Goal: Information Seeking & Learning: Learn about a topic

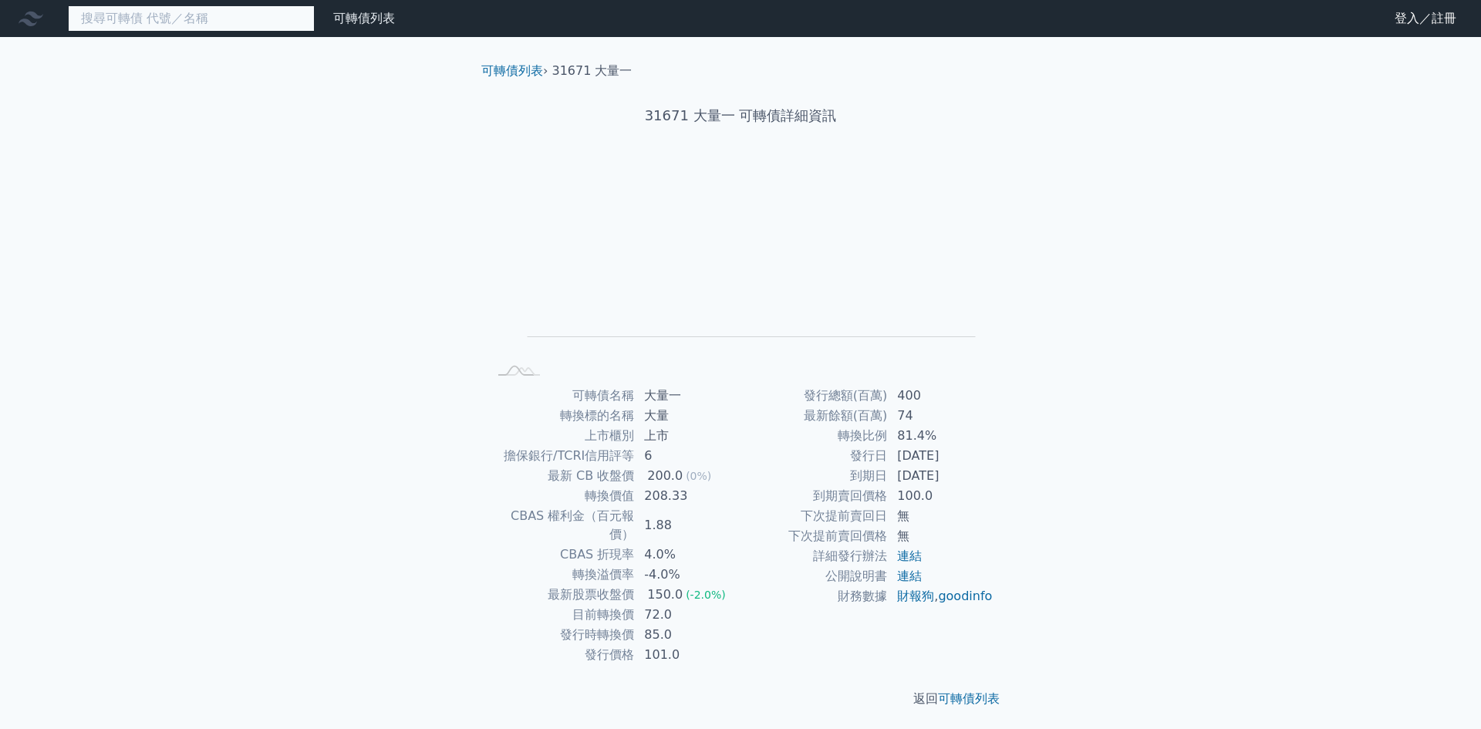
click at [157, 19] on input at bounding box center [191, 18] width 247 height 26
click at [172, 15] on input at bounding box center [191, 18] width 247 height 26
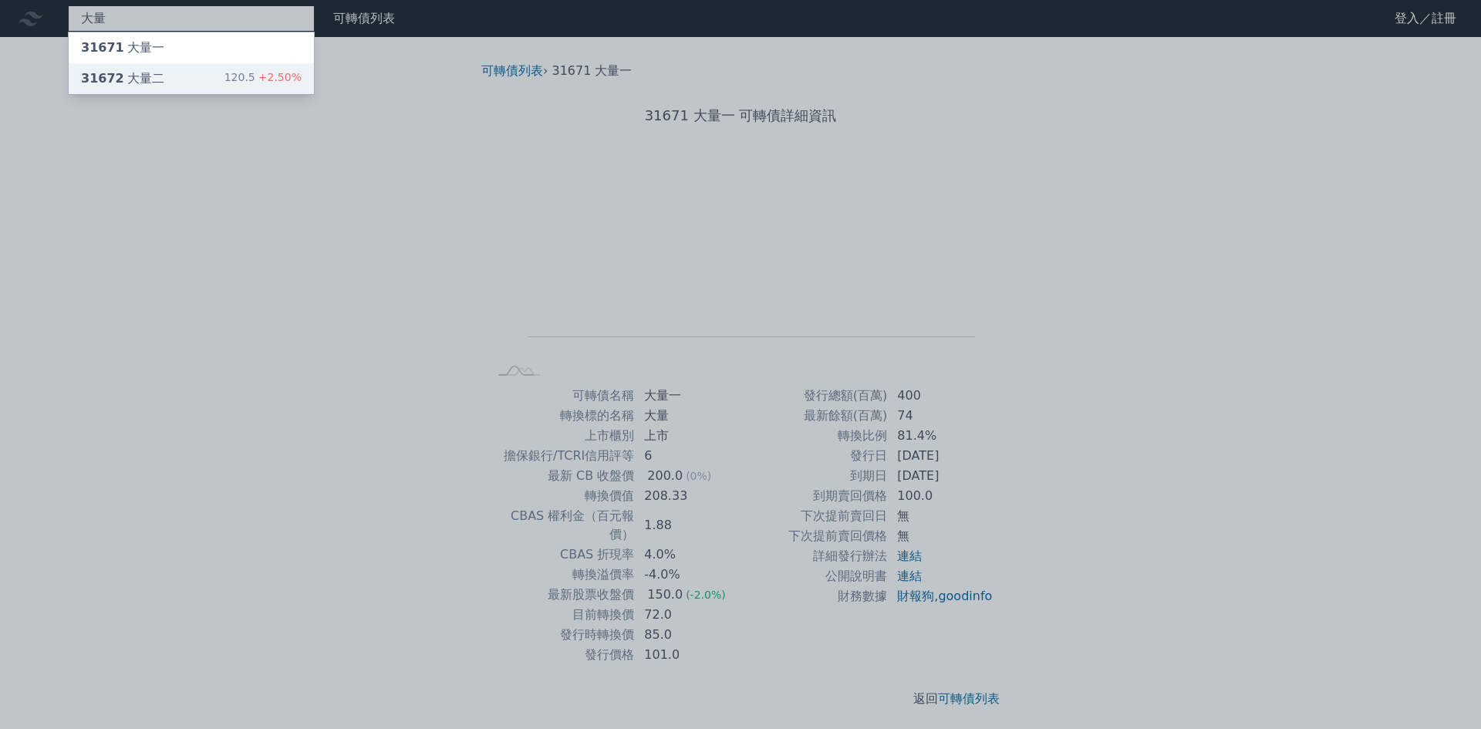
type input "大量"
click at [170, 79] on div "大量 31671 大量一 31672 大量二 120.5 +2.50% 可轉債列表 財務數據 可轉債列表 財務數據 登入／註冊 登入／註冊 可轉債列表 › 3…" at bounding box center [740, 366] width 1481 height 733
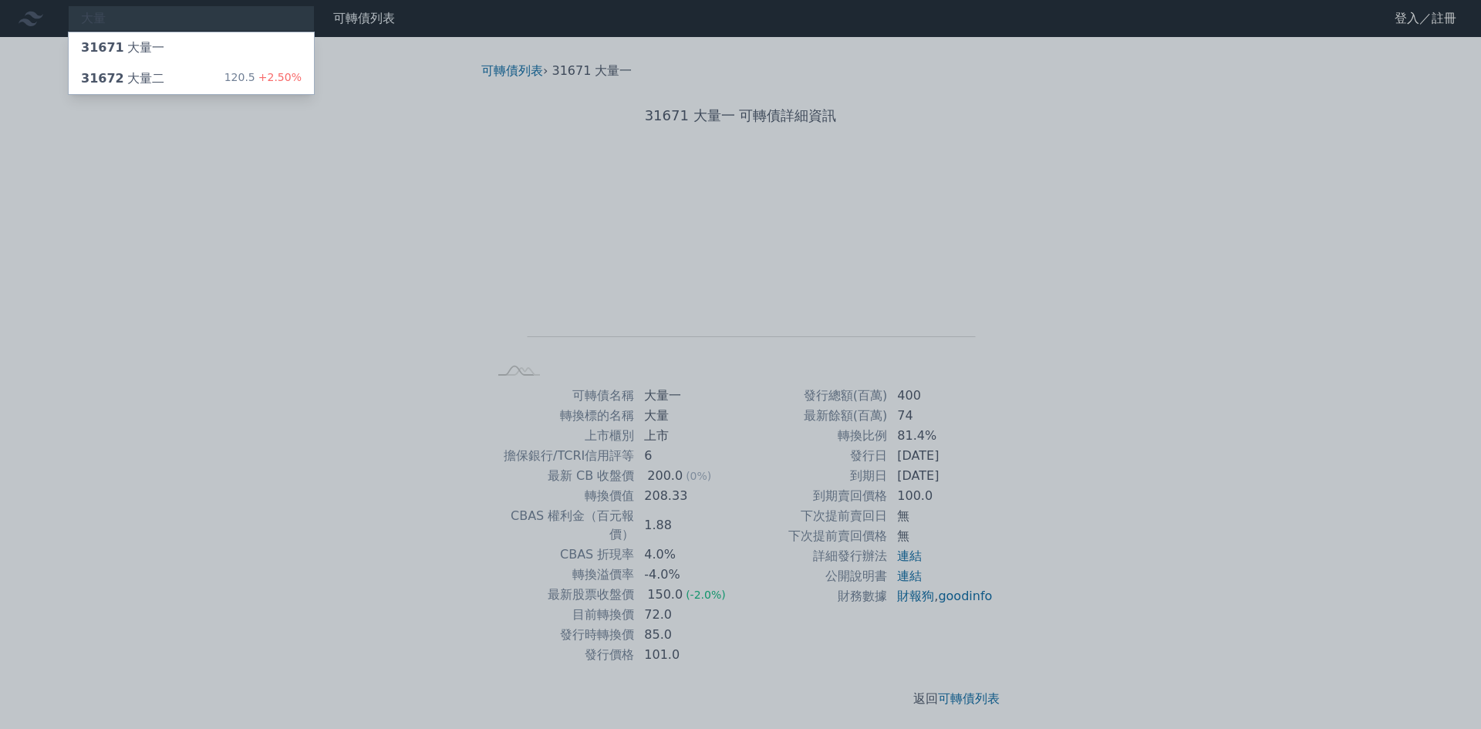
click at [170, 79] on div "31672 大量二 120.5 +2.50%" at bounding box center [191, 78] width 245 height 31
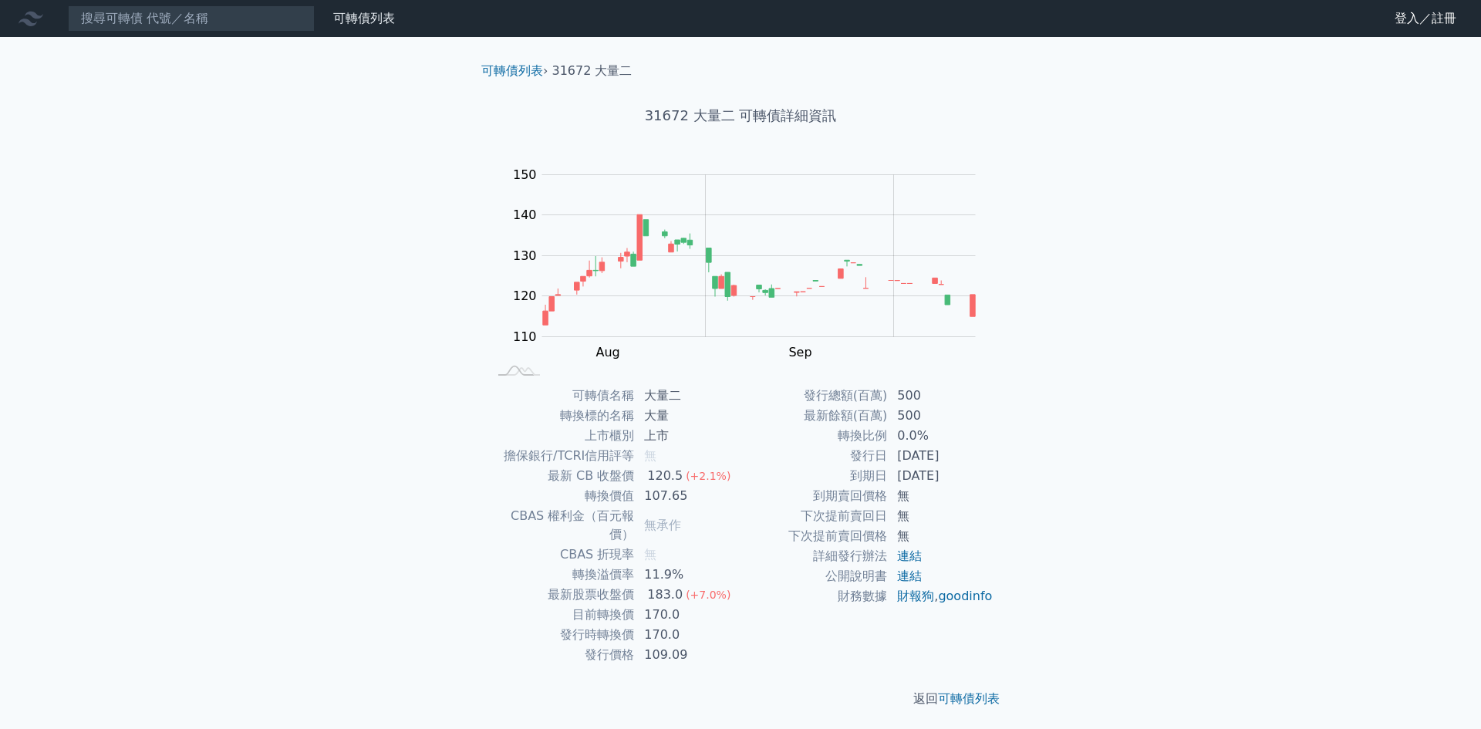
drag, startPoint x: 118, startPoint y: 49, endPoint x: 120, endPoint y: 22, distance: 27.0
click at [120, 36] on div "可轉債列表 財務數據 可轉債列表 財務數據 登入／註冊 登入／註冊 可轉債列表 › 31672 大量二 31672 大量二 可轉債詳細資訊 Zoom Out …" at bounding box center [740, 366] width 1481 height 733
click at [120, 22] on input at bounding box center [191, 18] width 247 height 26
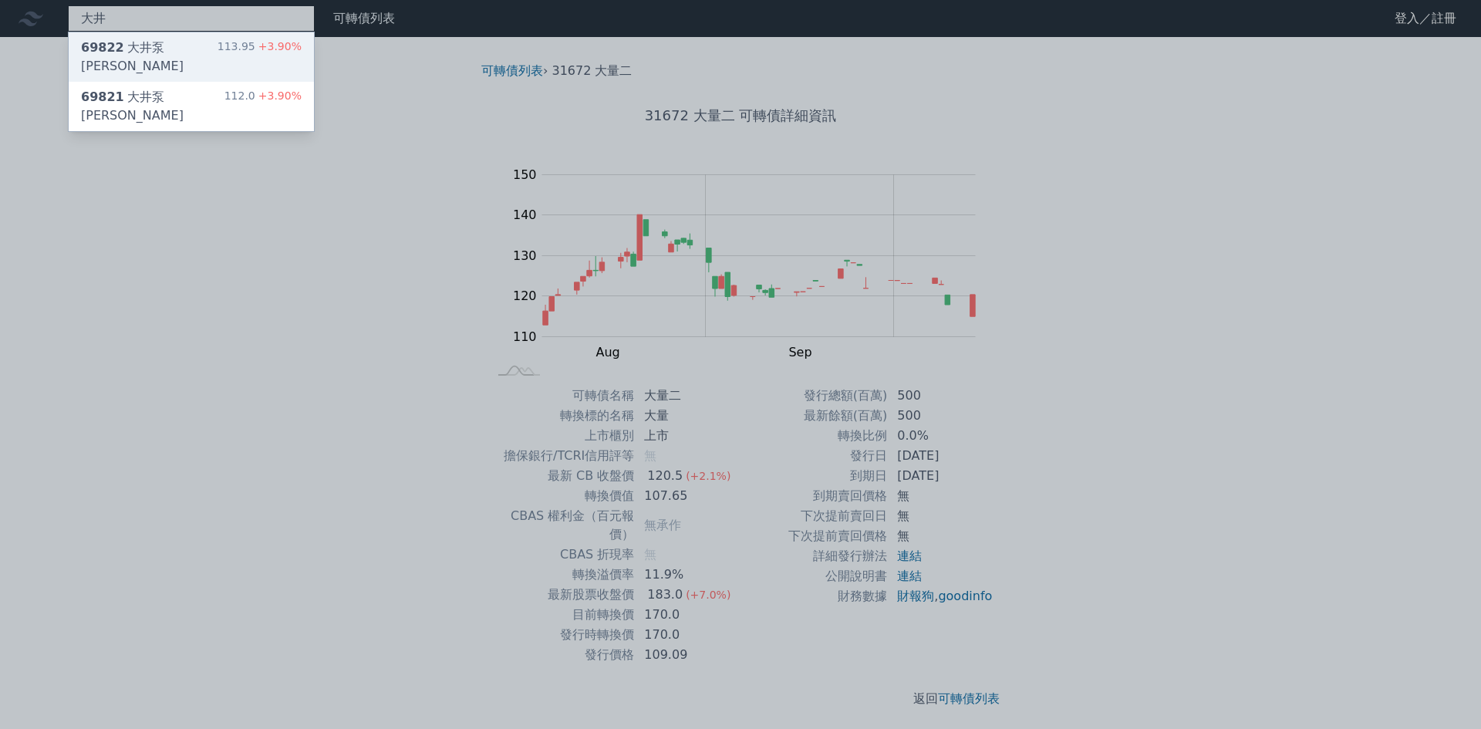
type input "大井"
click at [131, 43] on div "69822 大井泵浦二" at bounding box center [149, 57] width 137 height 37
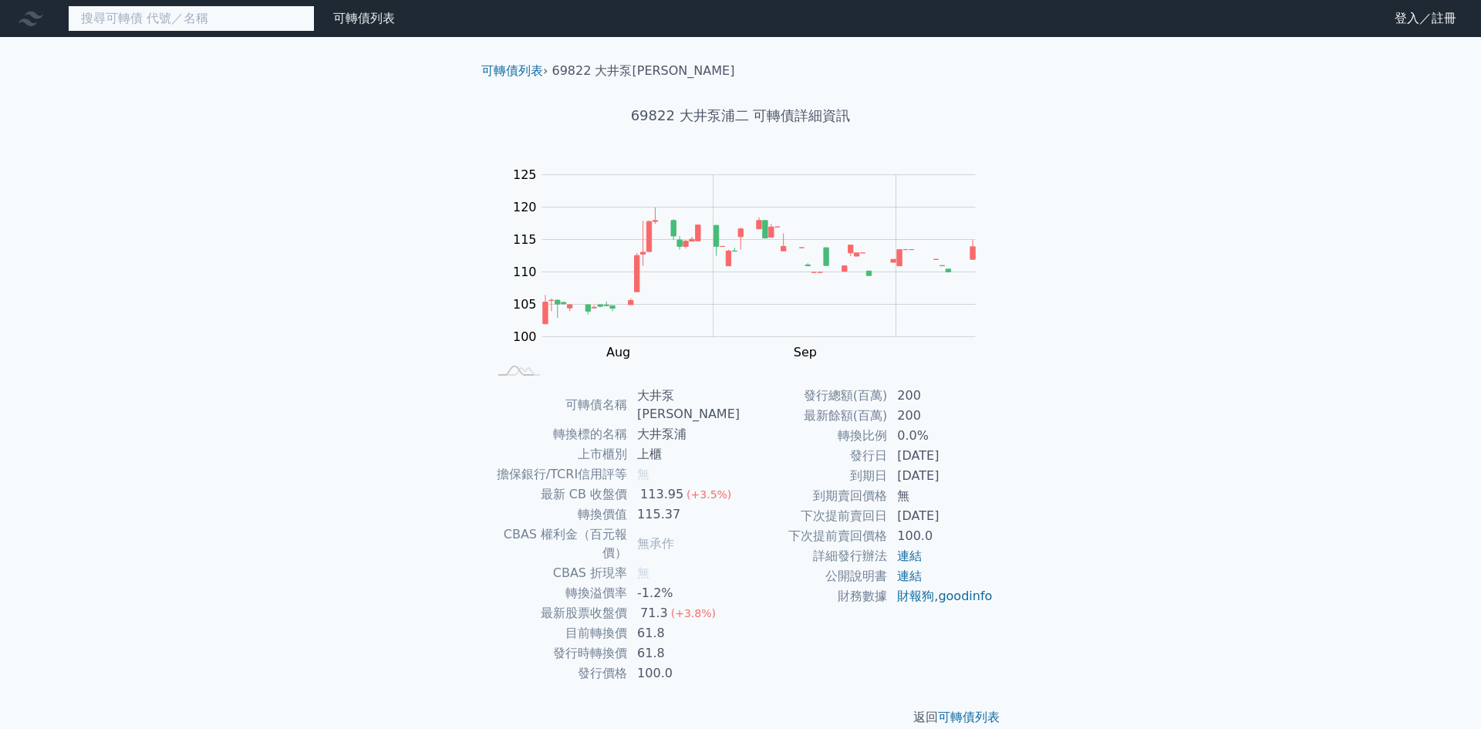
click at [156, 26] on input at bounding box center [191, 18] width 247 height 26
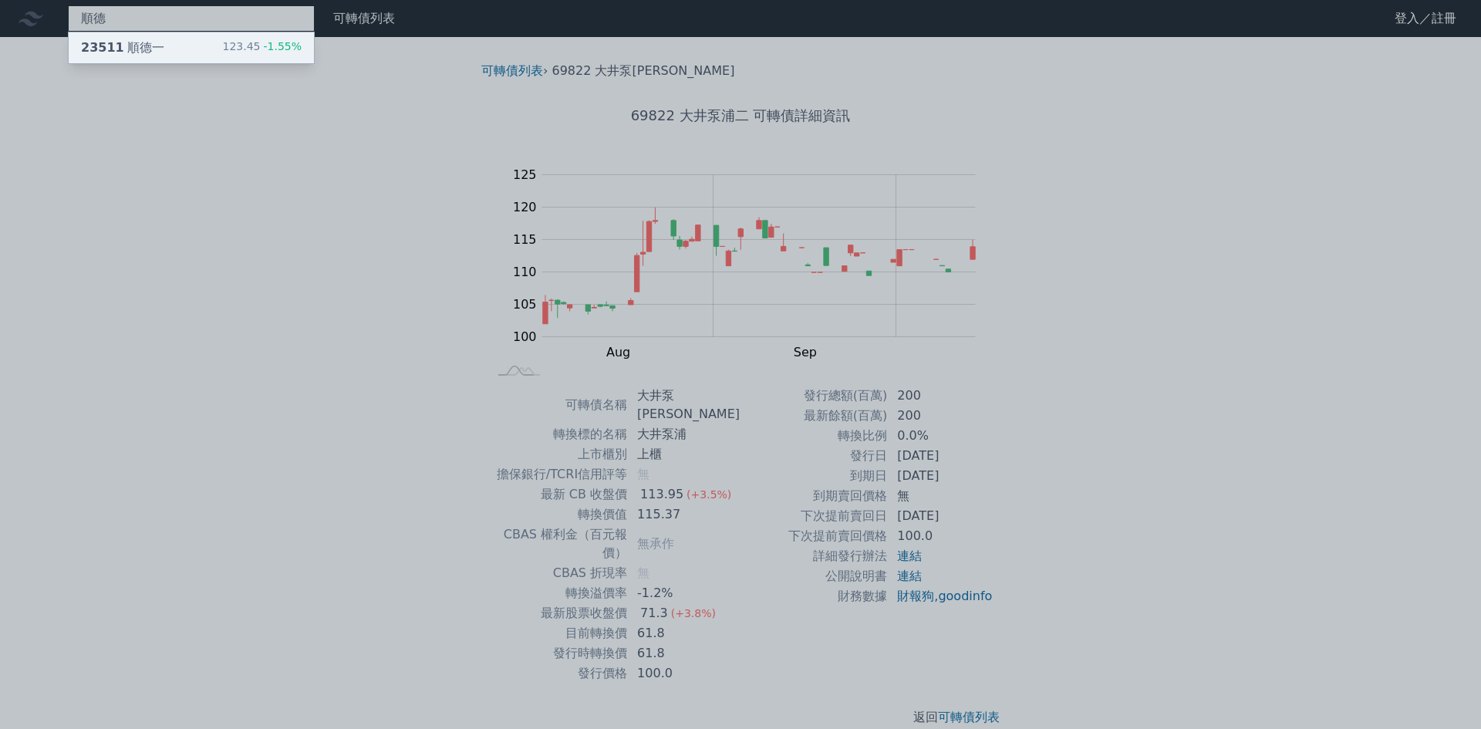
type input "順德"
click at [157, 43] on div "23511 順德一" at bounding box center [122, 48] width 83 height 19
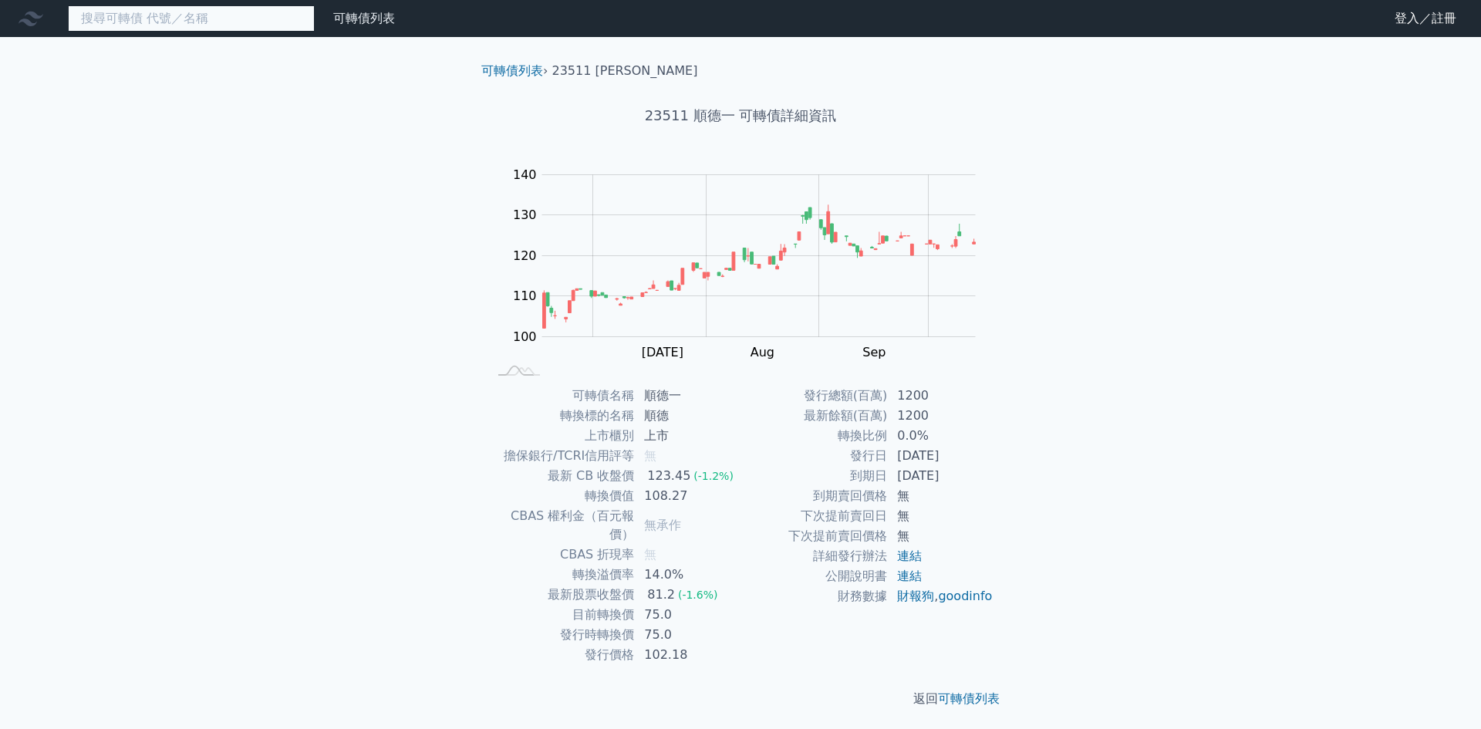
click at [112, 19] on input at bounding box center [191, 18] width 247 height 26
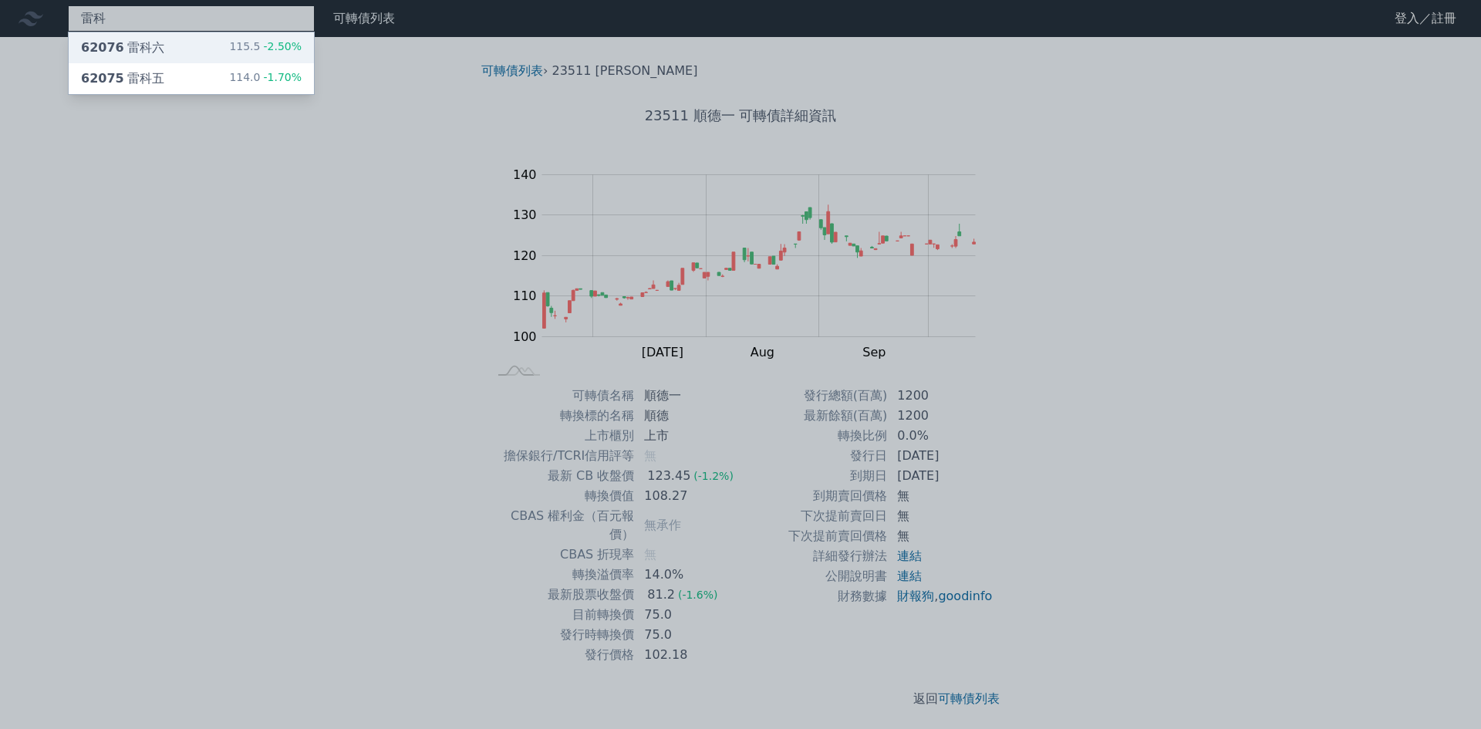
type input "雷科"
click at [185, 45] on div "雷科 62076 雷科六 115.5 -2.50% 62075 雷科五 114.0 -1.70% 可轉債列表 財務數據 可轉債列表 財務數據 登入／註冊 登入…" at bounding box center [740, 366] width 1481 height 733
click at [185, 45] on div "62076 雷科六 115.5 -2.50%" at bounding box center [191, 47] width 245 height 31
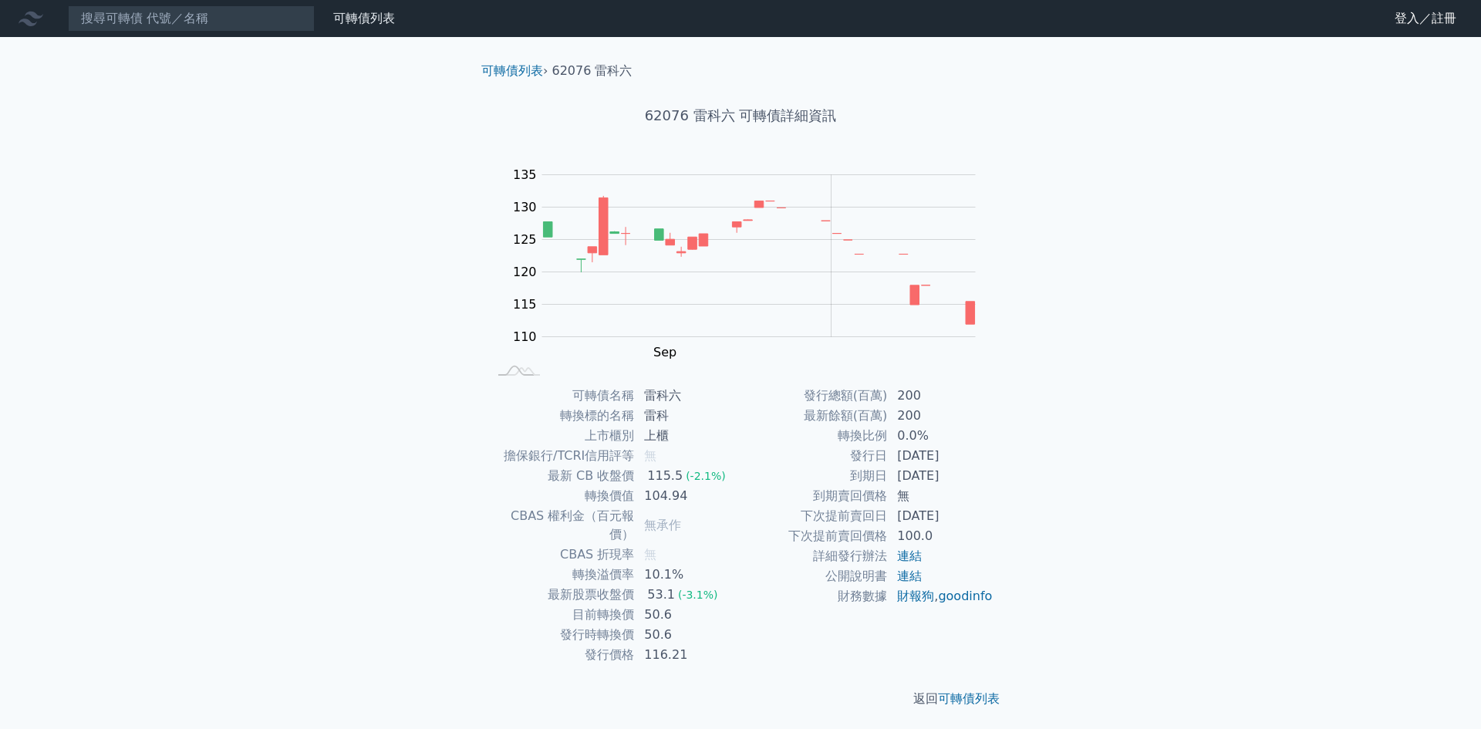
click at [120, 32] on nav "可轉債列表 財務數據 可轉債列表 財務數據 登入／註冊 登入／註冊" at bounding box center [740, 18] width 1481 height 37
click at [120, 22] on input at bounding box center [191, 18] width 247 height 26
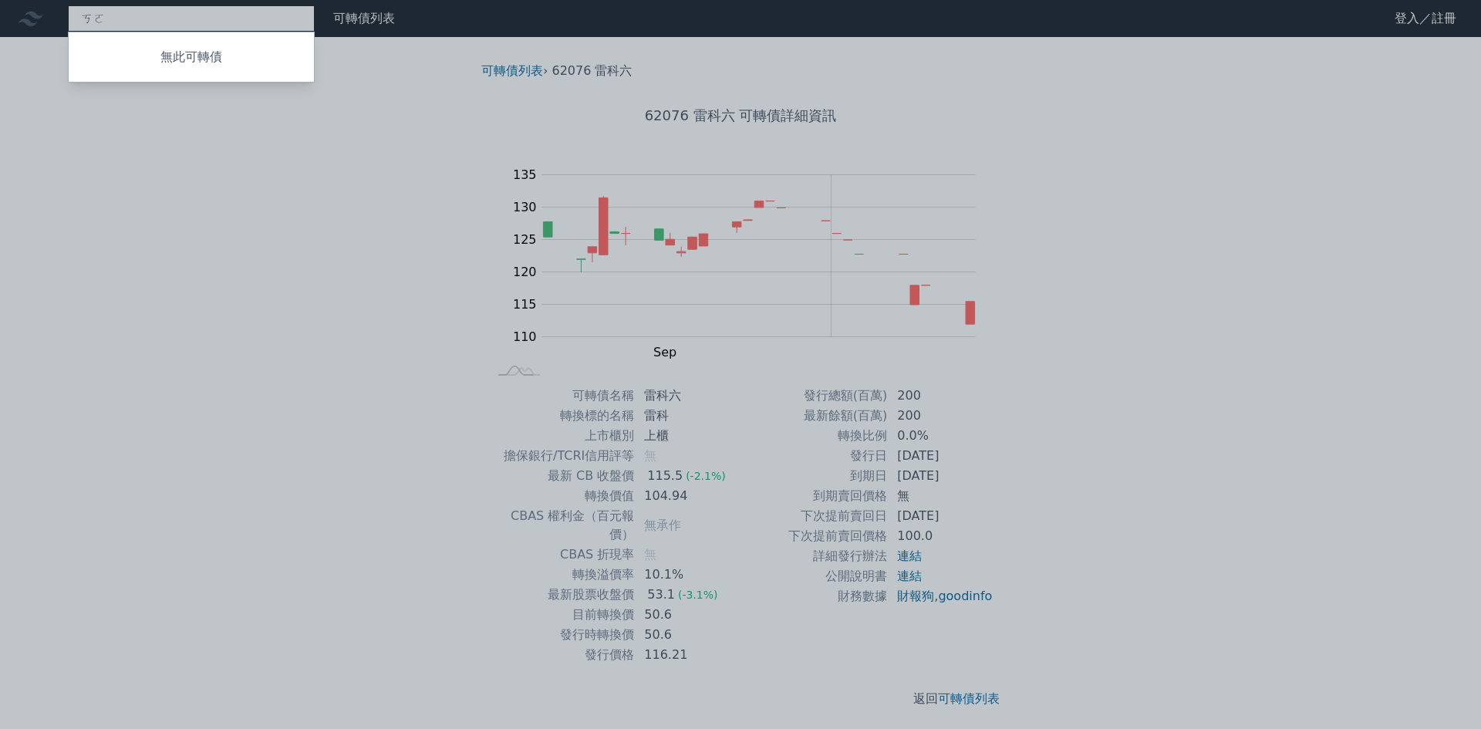
type input "ㄎ"
type input "雷科"
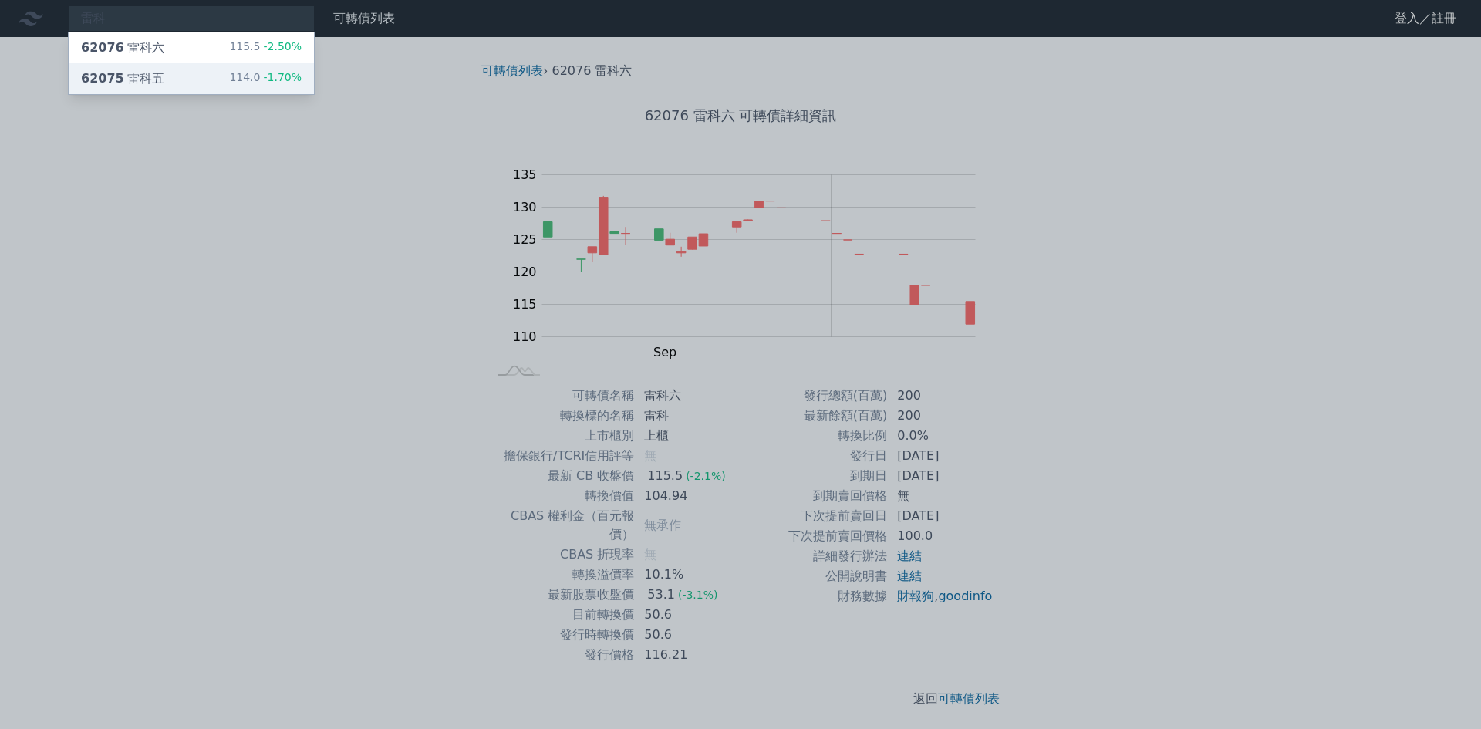
click at [112, 70] on div "62075 雷科五" at bounding box center [122, 78] width 83 height 19
